Goal: Find contact information: Find contact information

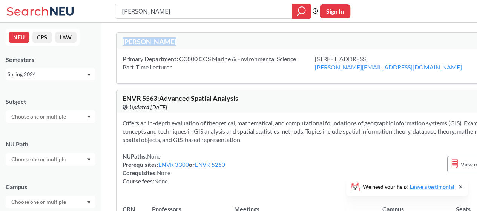
drag, startPoint x: 123, startPoint y: 44, endPoint x: 181, endPoint y: 46, distance: 58.1
click at [181, 46] on div "[PERSON_NAME]" at bounding box center [225, 42] width 205 height 10
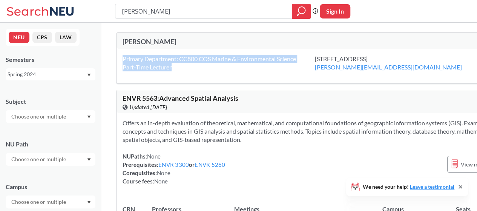
drag, startPoint x: 118, startPoint y: 58, endPoint x: 229, endPoint y: 64, distance: 110.9
click at [229, 64] on div "Primary Department: CC800 COS Marine & Environmental Science Part-Time Lecturer…" at bounding box center [327, 66] width 423 height 35
click at [229, 64] on div "Primary Department: CC800 COS Marine & Environmental Science Part-Time Lecturer" at bounding box center [219, 63] width 192 height 17
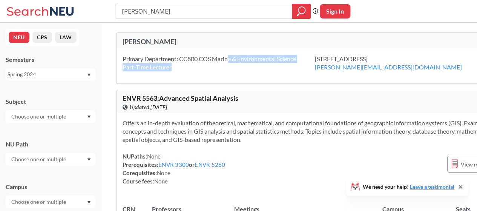
drag, startPoint x: 229, startPoint y: 56, endPoint x: 296, endPoint y: 74, distance: 69.6
click at [297, 74] on div "Primary Department: CC800 COS Marine & Environmental Science Part-Time Lecturer…" at bounding box center [327, 66] width 423 height 35
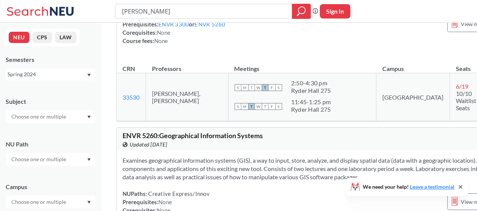
scroll to position [151, 0]
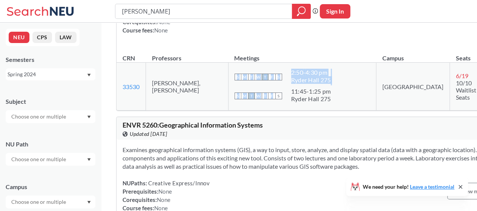
drag, startPoint x: 225, startPoint y: 75, endPoint x: 266, endPoint y: 100, distance: 48.4
click at [266, 100] on td "S M T W T F S 2:50 - 4:30 pm Ryder Hall 275 S M T W T F S 11:45 - 1:25 pm Ryder…" at bounding box center [302, 87] width 148 height 48
click at [212, 92] on td "[PERSON_NAME], [PERSON_NAME]" at bounding box center [187, 87] width 83 height 48
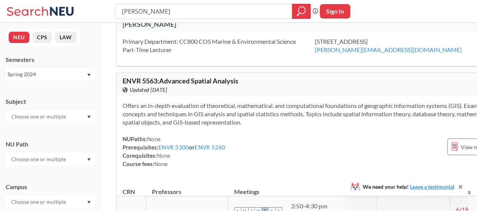
scroll to position [0, 0]
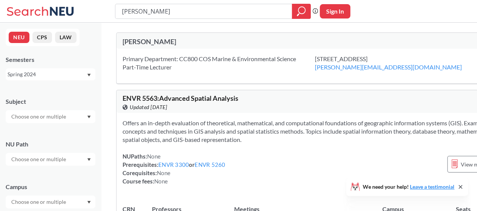
click at [79, 76] on div "Spring 2024" at bounding box center [47, 74] width 79 height 8
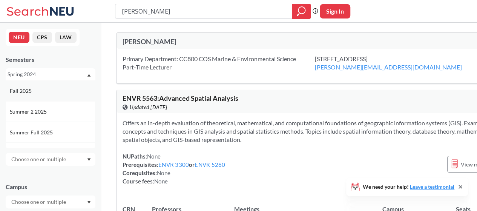
click at [60, 92] on div "Fall 2025" at bounding box center [52, 91] width 85 height 8
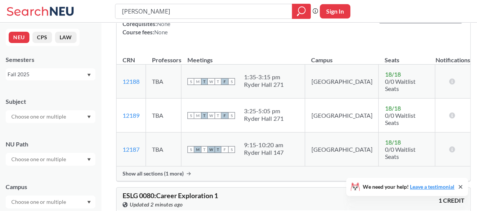
scroll to position [302, 0]
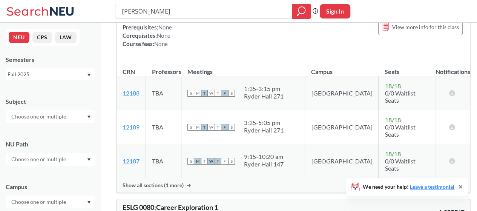
click at [51, 119] on input "text" at bounding box center [39, 116] width 63 height 9
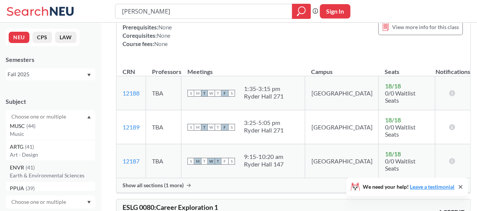
click at [44, 173] on p "Earth & Environmental Sciences" at bounding box center [52, 176] width 85 height 8
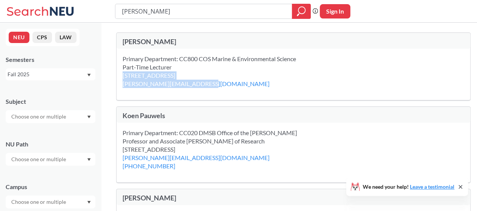
drag, startPoint x: 315, startPoint y: 66, endPoint x: 396, endPoint y: 66, distance: 80.7
click at [396, 66] on div "Primary Department: CC800 COS Marine & Environmental Science Part-Time Lecturer…" at bounding box center [293, 74] width 354 height 51
click at [288, 71] on div "[STREET_ADDRESS] [PERSON_NAME][EMAIL_ADDRESS][DOMAIN_NAME]" at bounding box center [206, 79] width 166 height 17
drag, startPoint x: 401, startPoint y: 66, endPoint x: 321, endPoint y: 67, distance: 80.7
click at [288, 71] on div "[STREET_ADDRESS] [PERSON_NAME][EMAIL_ADDRESS][DOMAIN_NAME]" at bounding box center [206, 79] width 166 height 17
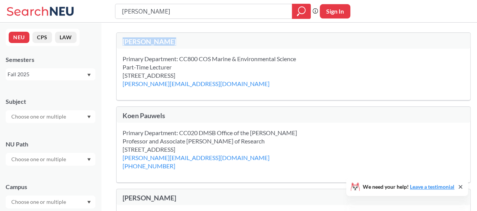
drag, startPoint x: 166, startPoint y: 41, endPoint x: 120, endPoint y: 40, distance: 46.0
click at [120, 40] on div "[PERSON_NAME]" at bounding box center [293, 41] width 354 height 16
copy div "[PERSON_NAME]"
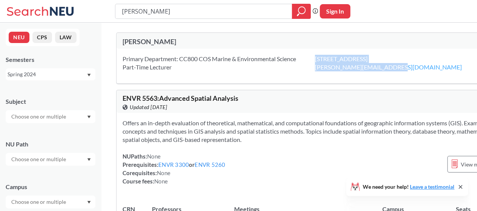
drag, startPoint x: 314, startPoint y: 66, endPoint x: 393, endPoint y: 66, distance: 79.2
click at [393, 66] on div "Primary Department: CC800 COS Marine & Environmental Science Part-Time Lecturer…" at bounding box center [327, 66] width 423 height 35
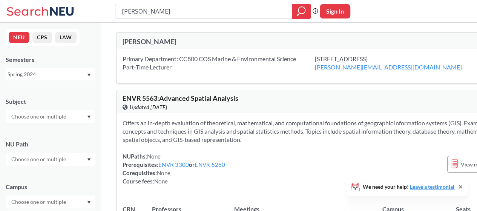
click at [402, 72] on div "Primary Department: CC800 COS Marine & Environmental Science Part-Time Lecturer…" at bounding box center [327, 66] width 423 height 35
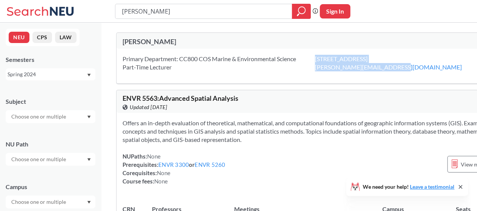
drag, startPoint x: 406, startPoint y: 67, endPoint x: 307, endPoint y: 67, distance: 98.8
click at [307, 67] on div "Primary Department: CC800 COS Marine & Environmental Science Part-Time Lecturer…" at bounding box center [327, 66] width 423 height 35
click at [310, 78] on div "Primary Department: CC800 COS Marine & Environmental Science Part-Time Lecturer…" at bounding box center [327, 66] width 423 height 35
